Goal: Information Seeking & Learning: Learn about a topic

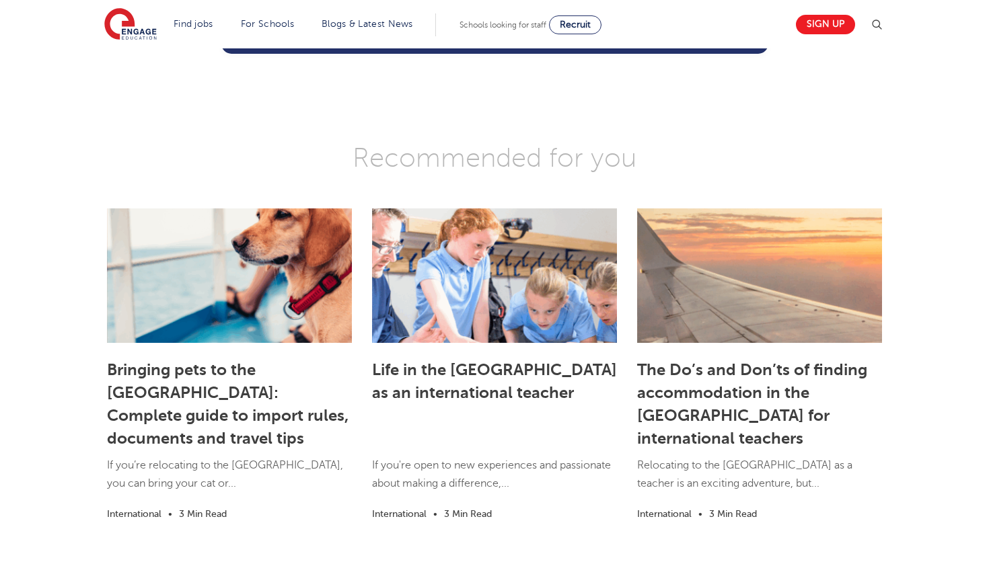
scroll to position [2043, 0]
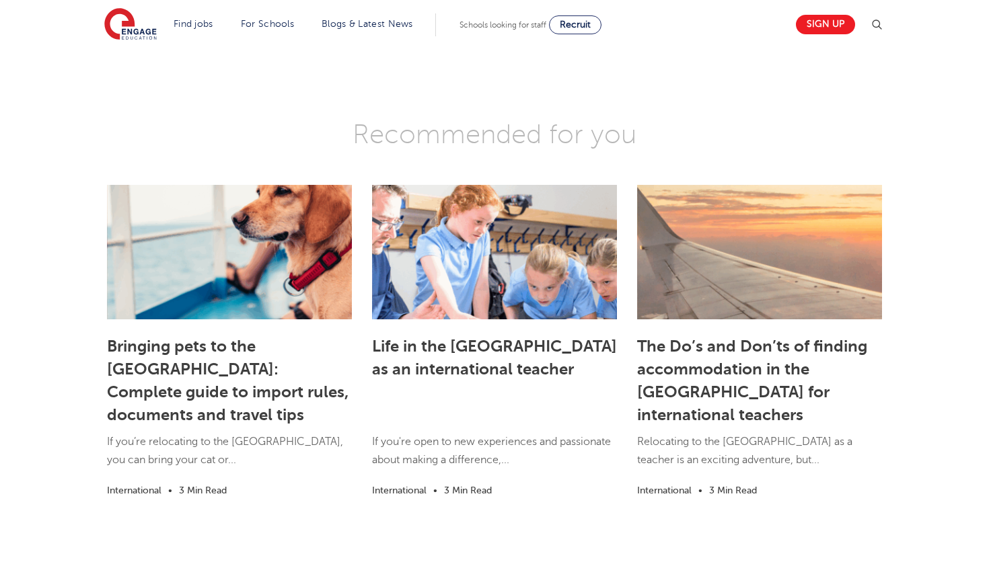
click at [256, 357] on link "Bringing pets to the UK: Complete guide to import rules, documents and travel t…" at bounding box center [228, 380] width 242 height 87
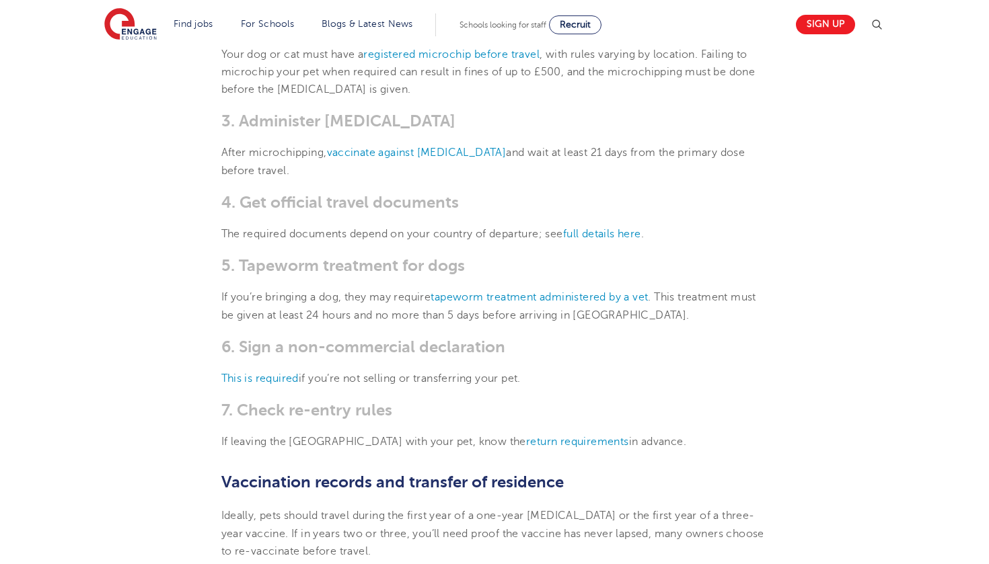
scroll to position [817, 0]
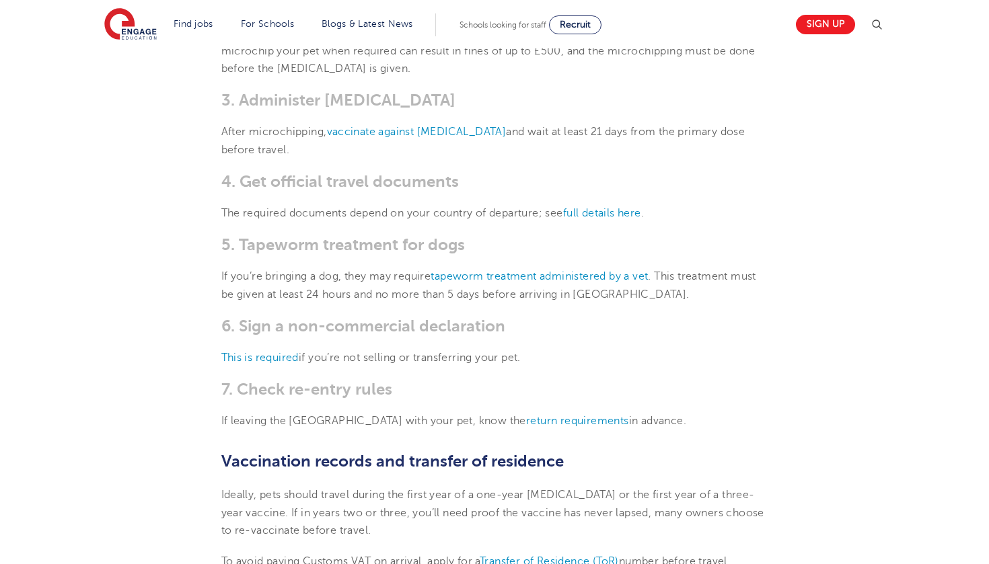
drag, startPoint x: 327, startPoint y: 216, endPoint x: 398, endPoint y: 216, distance: 70.6
click at [332, 216] on p "The required documents depend on your country of departure; see full details he…" at bounding box center [494, 213] width 547 height 17
click at [433, 205] on p "The required documents depend on your country of departure; see full details he…" at bounding box center [494, 213] width 547 height 17
click at [616, 208] on link "full details here" at bounding box center [602, 213] width 78 height 12
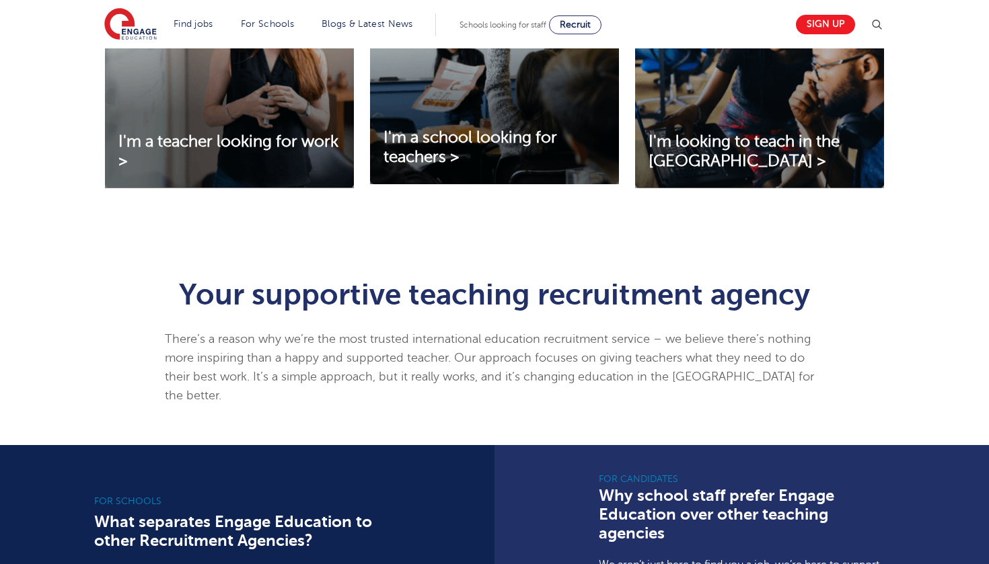
scroll to position [566, 0]
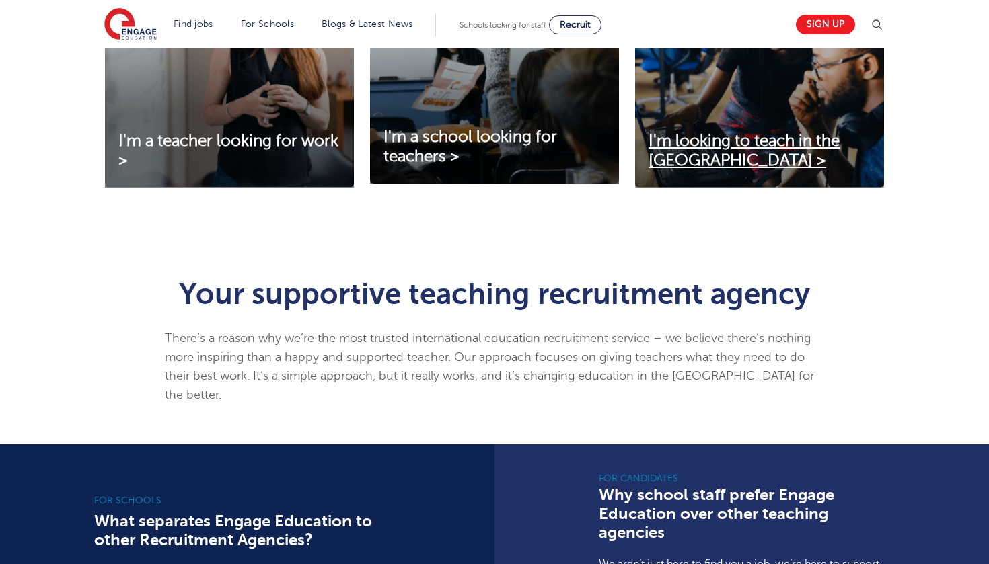
click at [676, 146] on span "I'm looking to teach in the UK >" at bounding box center [744, 151] width 191 height 38
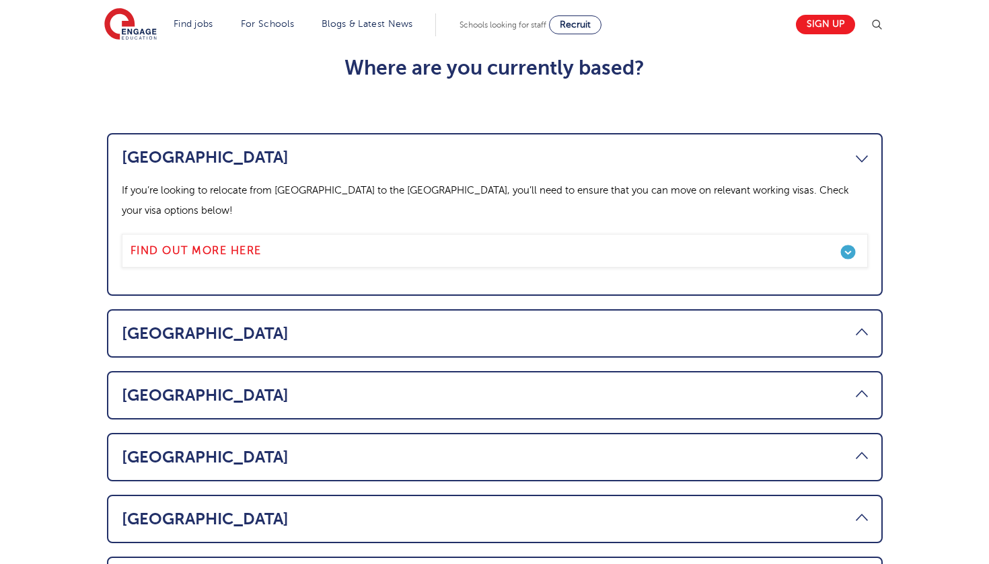
scroll to position [692, 0]
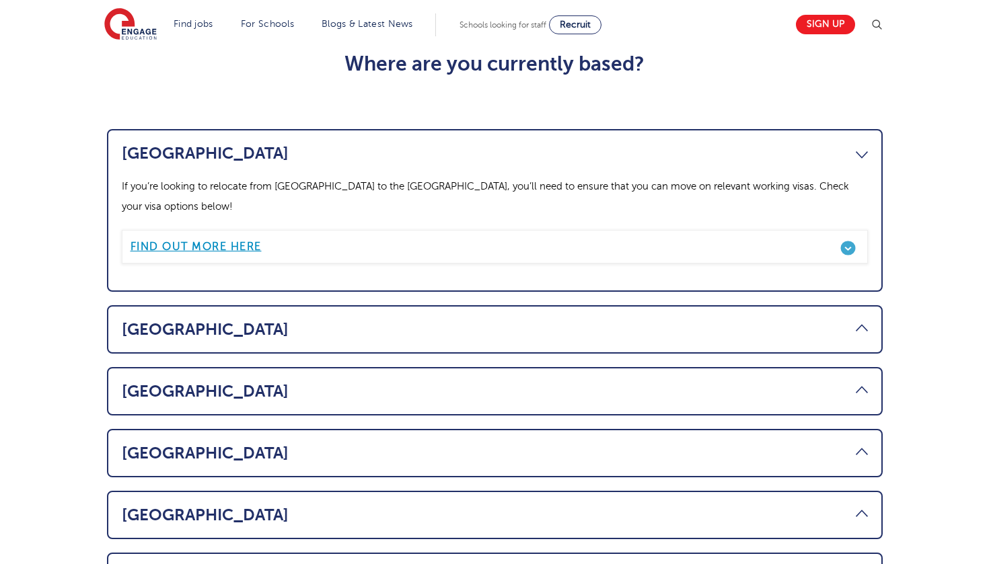
click at [843, 230] on link "Find out more here" at bounding box center [495, 247] width 746 height 34
